Goal: Navigation & Orientation: Understand site structure

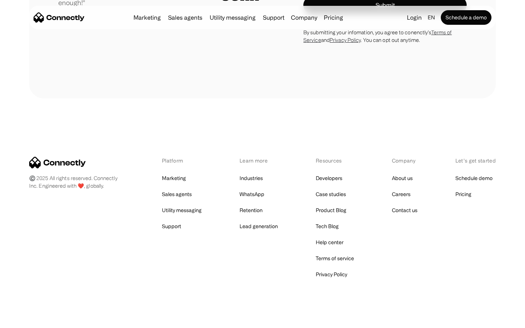
scroll to position [2031, 0]
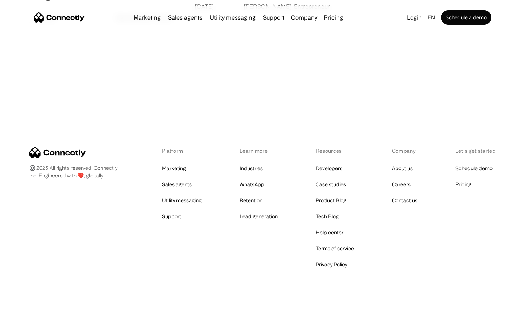
scroll to position [1401, 0]
